Goal: Information Seeking & Learning: Learn about a topic

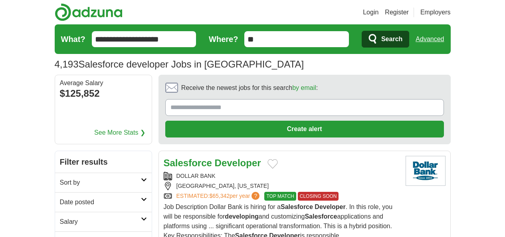
click at [409, 10] on li "Register" at bounding box center [394, 13] width 30 height 10
click at [379, 11] on link "Login" at bounding box center [371, 13] width 16 height 10
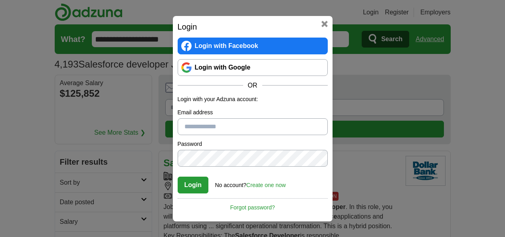
click at [255, 67] on link "Login with Google" at bounding box center [253, 67] width 150 height 17
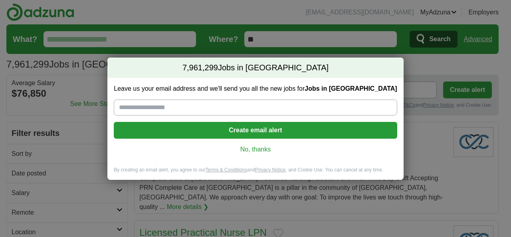
click at [260, 152] on link "No, thanks" at bounding box center [255, 149] width 270 height 9
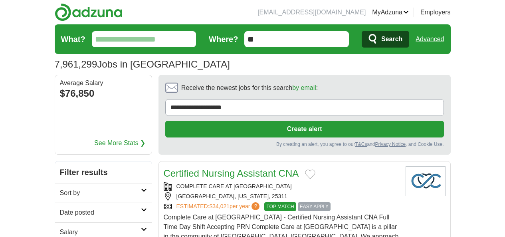
click at [145, 40] on input "What?" at bounding box center [144, 39] width 105 height 16
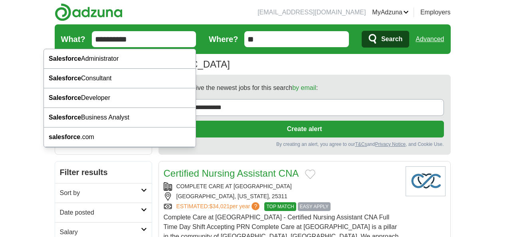
click at [134, 38] on input "**********" at bounding box center [144, 39] width 105 height 16
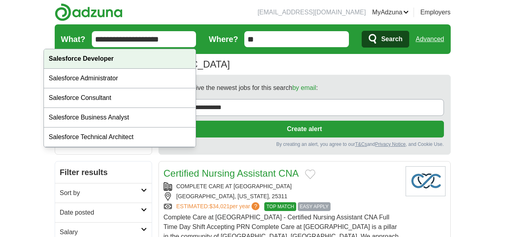
type input "**********"
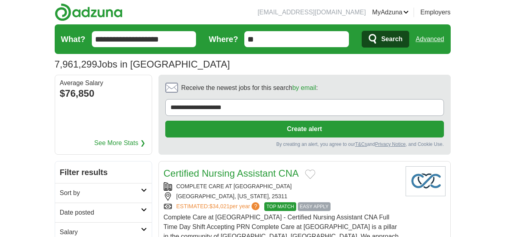
click at [403, 41] on span "Search" at bounding box center [392, 39] width 21 height 16
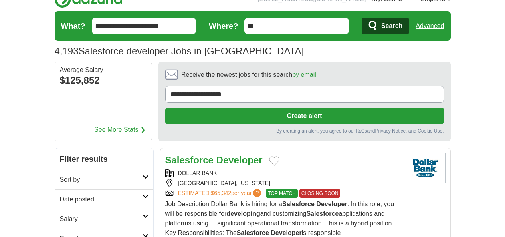
scroll to position [56, 0]
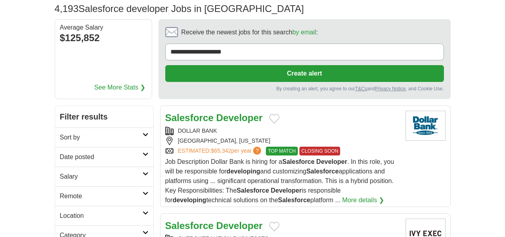
click at [60, 152] on h2 "Date posted" at bounding box center [101, 157] width 83 height 10
click at [60, 171] on link "Last 24 hours" at bounding box center [104, 176] width 89 height 10
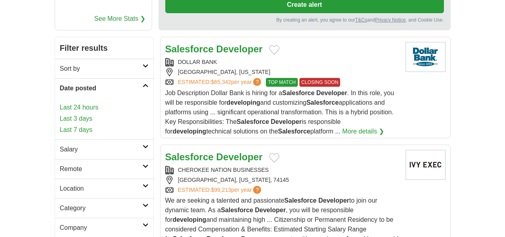
scroll to position [127, 0]
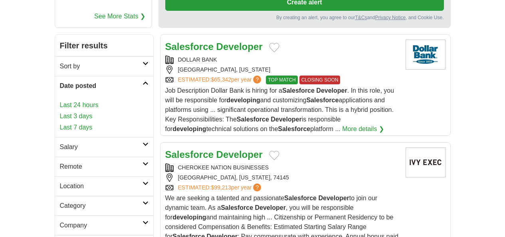
click at [60, 162] on h2 "Remote" at bounding box center [101, 167] width 83 height 10
click at [60, 182] on link "Remote jobs" at bounding box center [78, 185] width 36 height 7
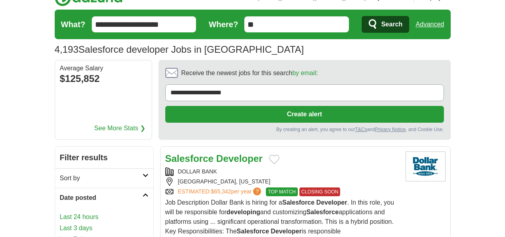
scroll to position [0, 0]
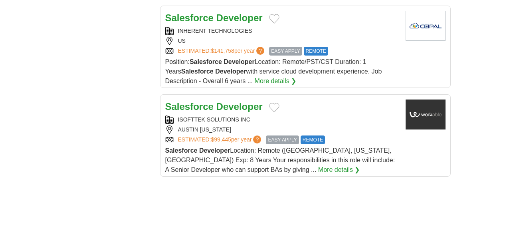
scroll to position [1119, 0]
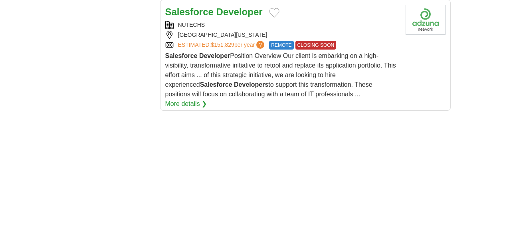
scroll to position [1193, 0]
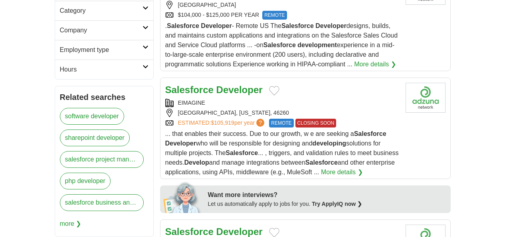
scroll to position [300, 0]
